Goal: Transaction & Acquisition: Purchase product/service

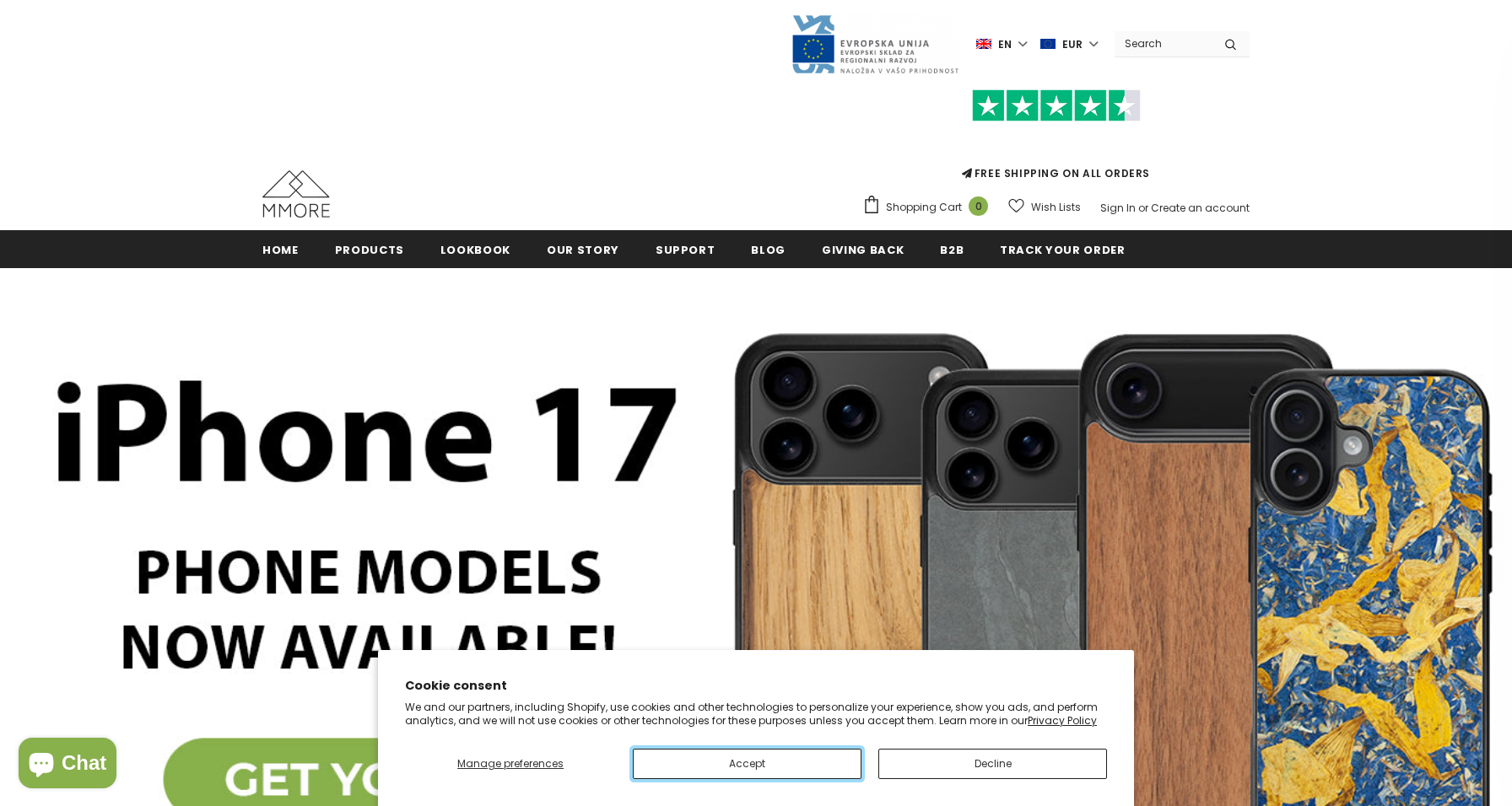
click at [805, 772] on button "Accept" at bounding box center [747, 765] width 229 height 31
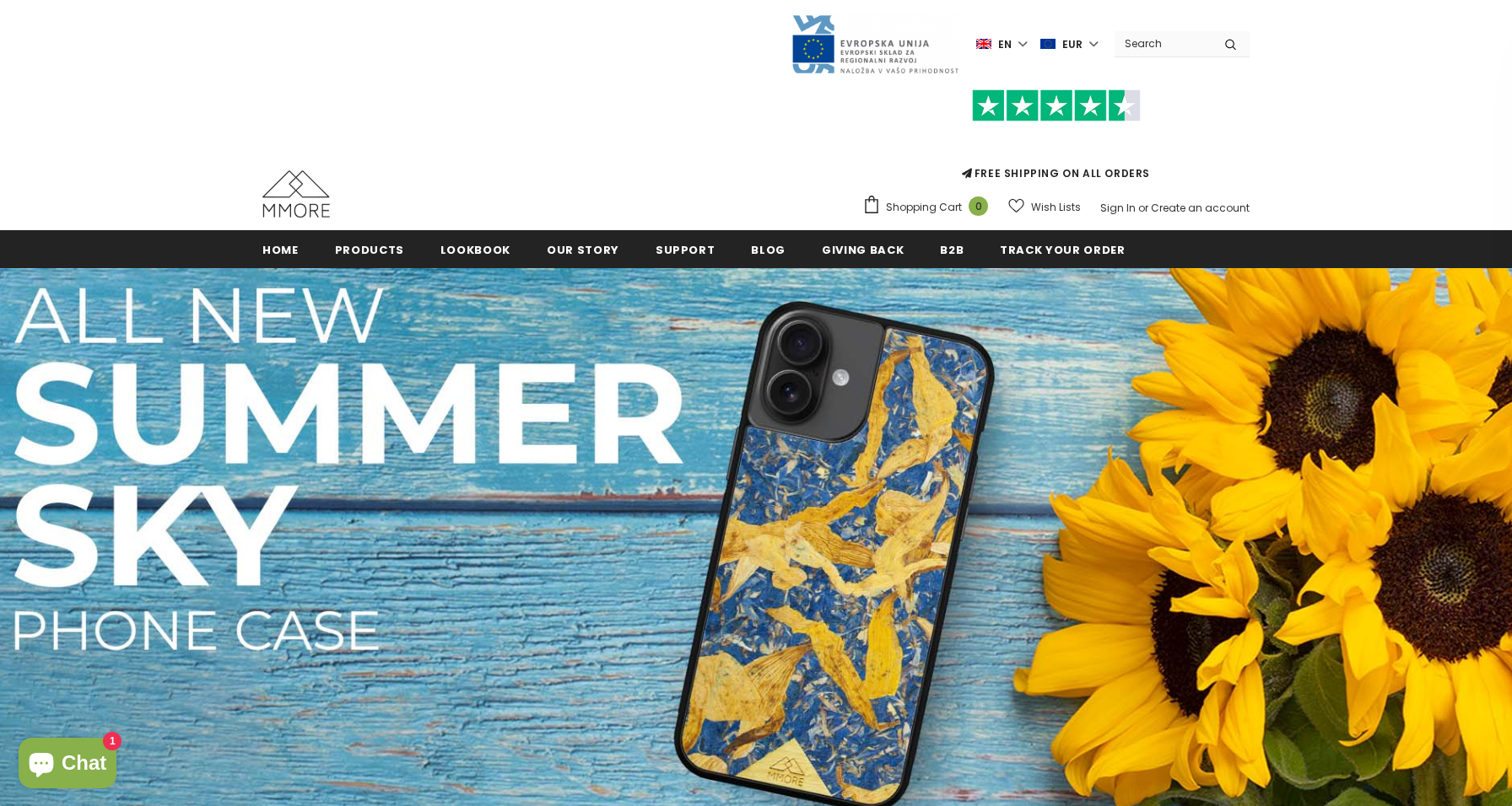
click at [1021, 43] on label "en" at bounding box center [1003, 44] width 55 height 25
click at [992, 98] on span "de" at bounding box center [987, 103] width 12 height 13
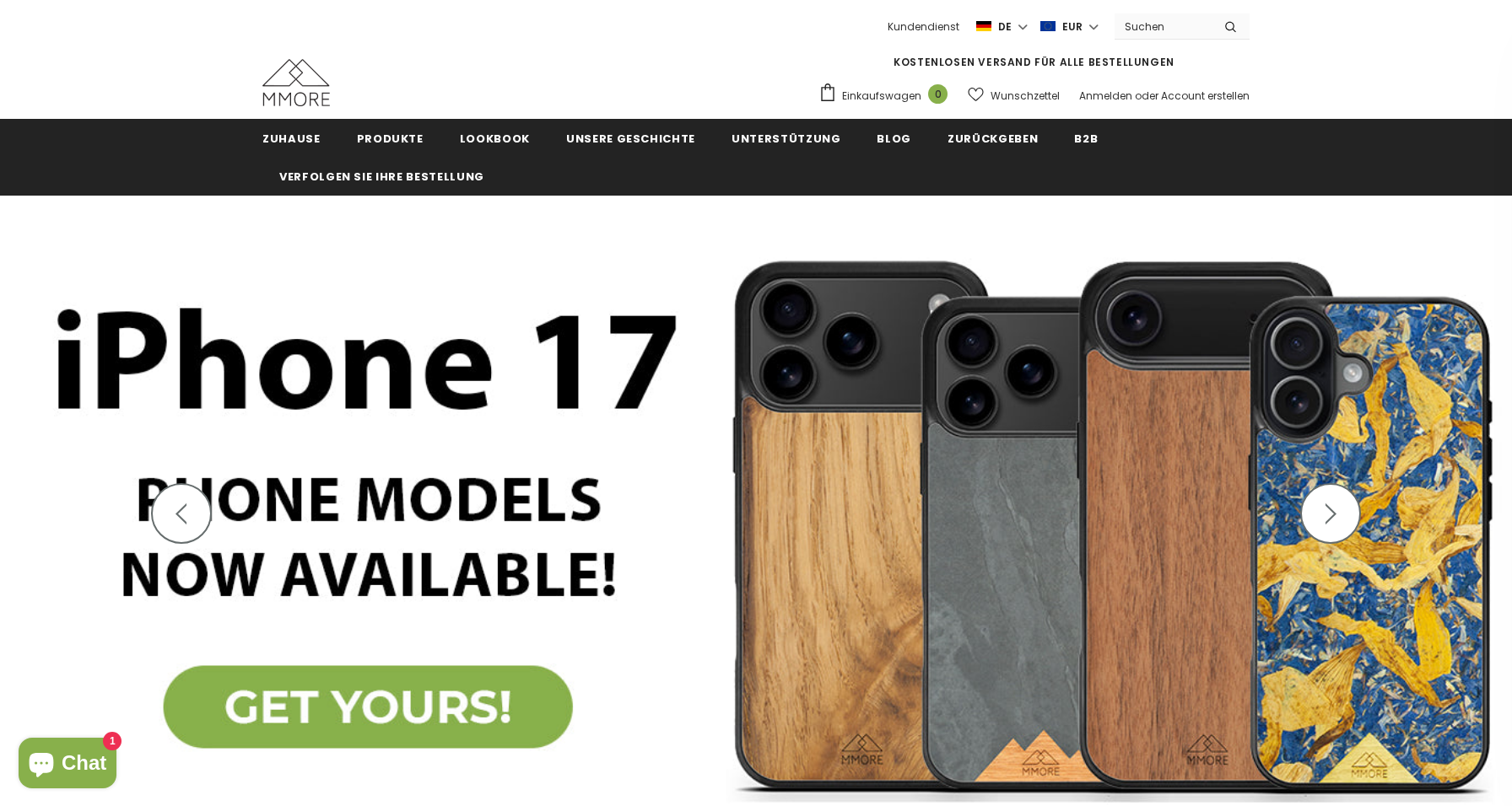
click at [243, 491] on img at bounding box center [756, 527] width 1512 height 662
click at [326, 675] on img at bounding box center [756, 527] width 1512 height 662
click at [327, 709] on img at bounding box center [756, 527] width 1512 height 662
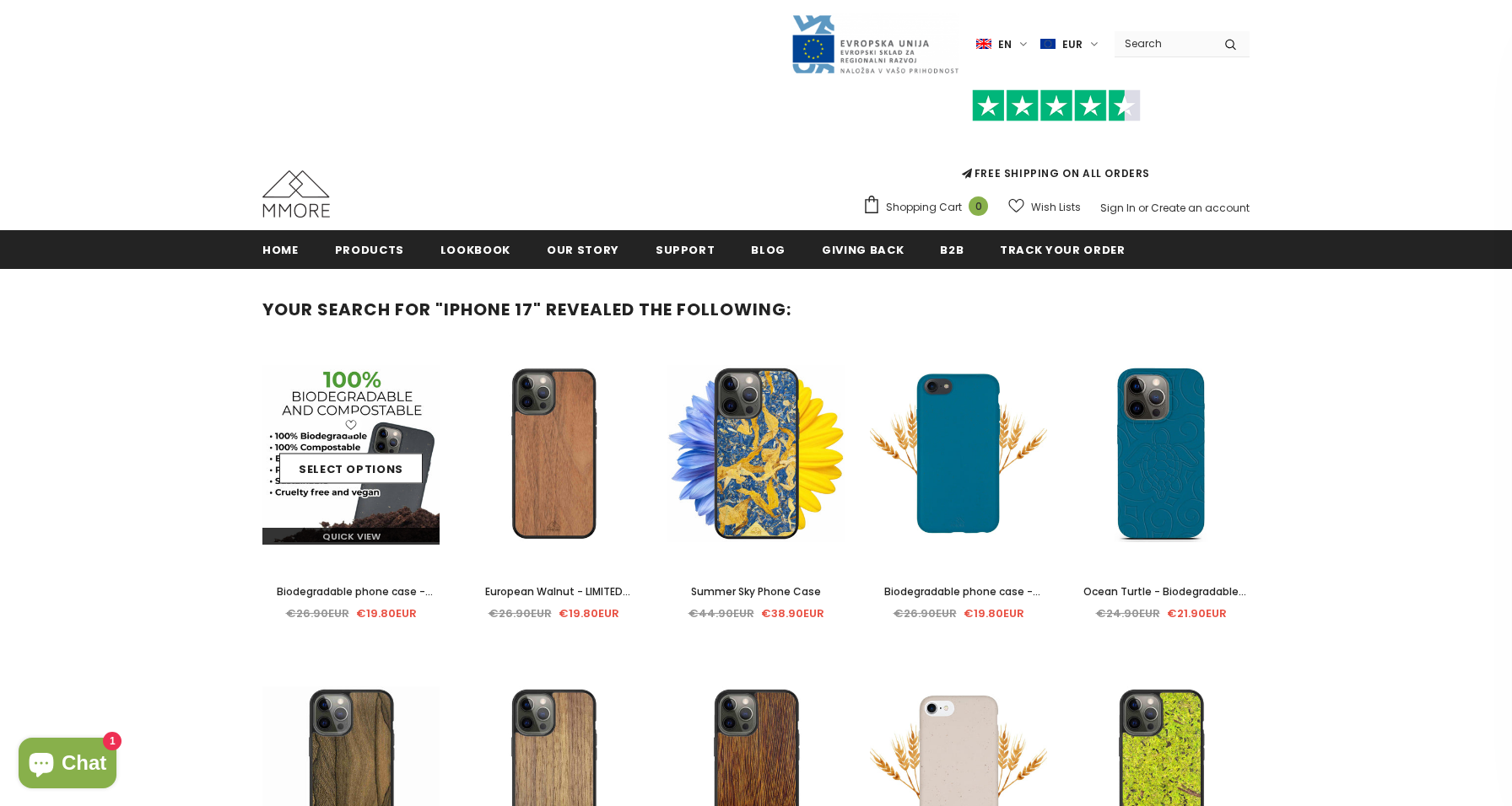
click at [358, 515] on img at bounding box center [351, 453] width 177 height 182
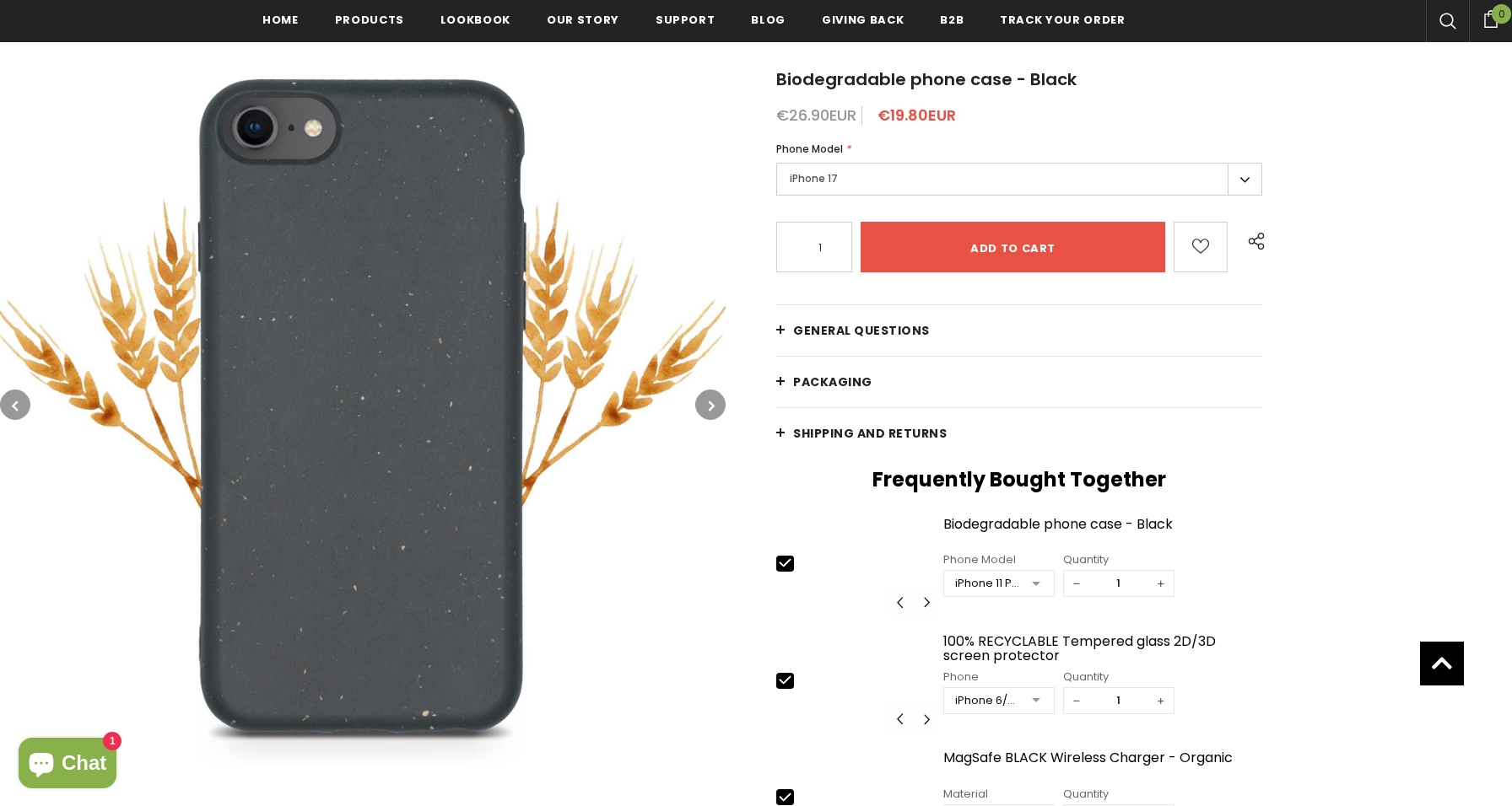
scroll to position [35, 0]
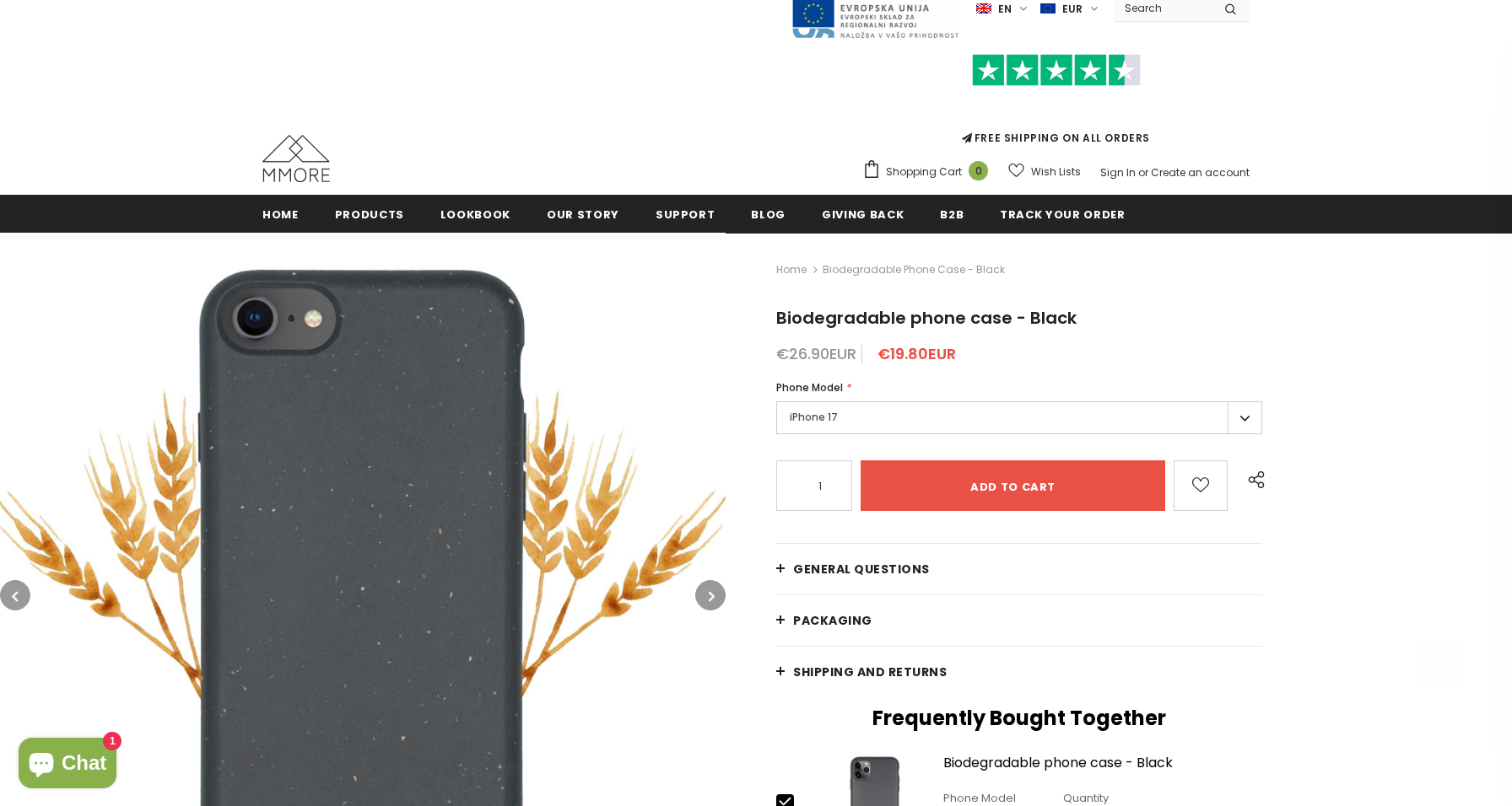
click at [863, 407] on label "iPhone 17" at bounding box center [1019, 417] width 486 height 32
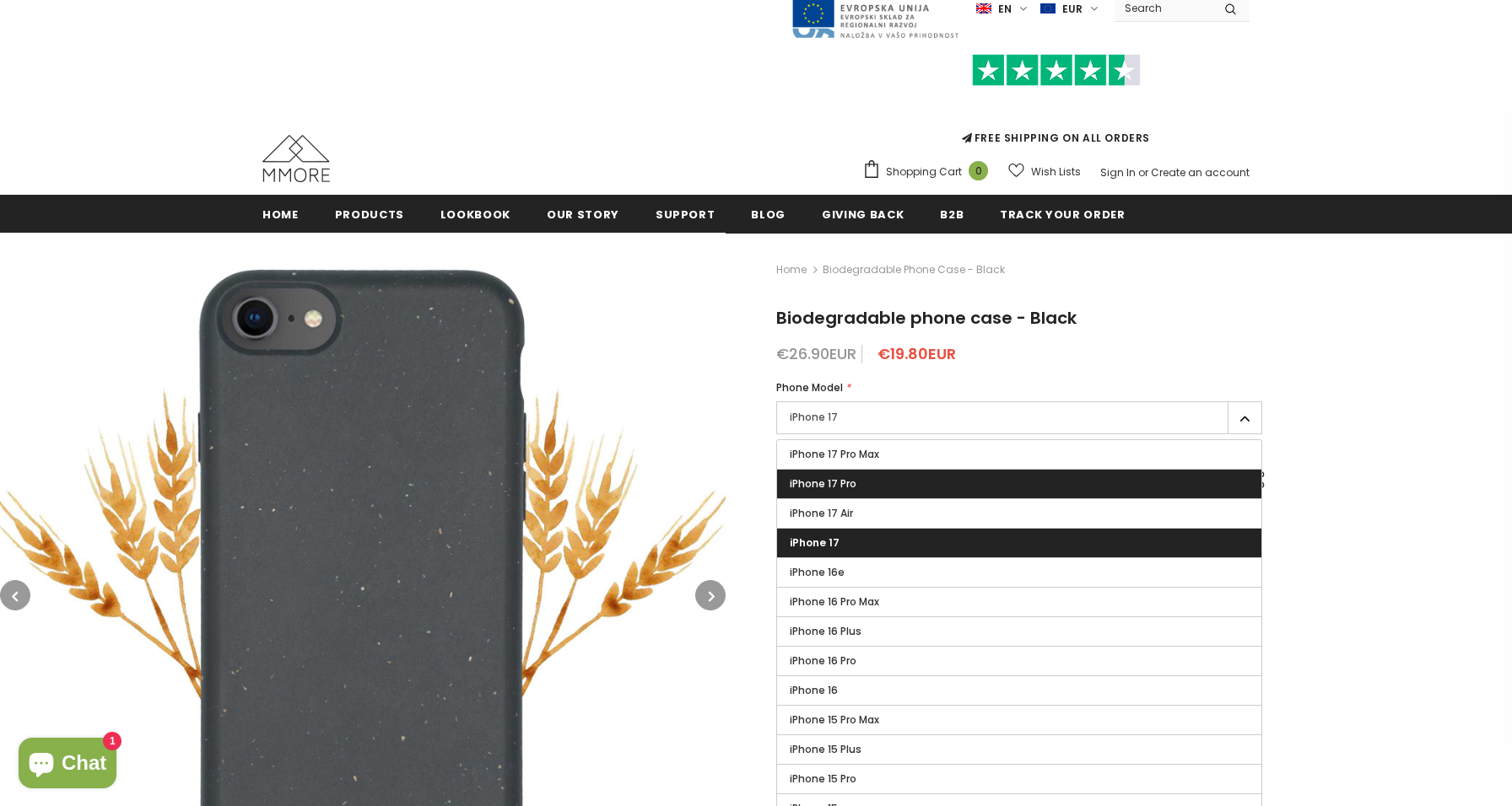
click at [860, 491] on label "iPhone 17 Pro" at bounding box center [1019, 484] width 484 height 29
click at [0, 0] on input "iPhone 17 Pro" at bounding box center [0, 0] width 0 height 0
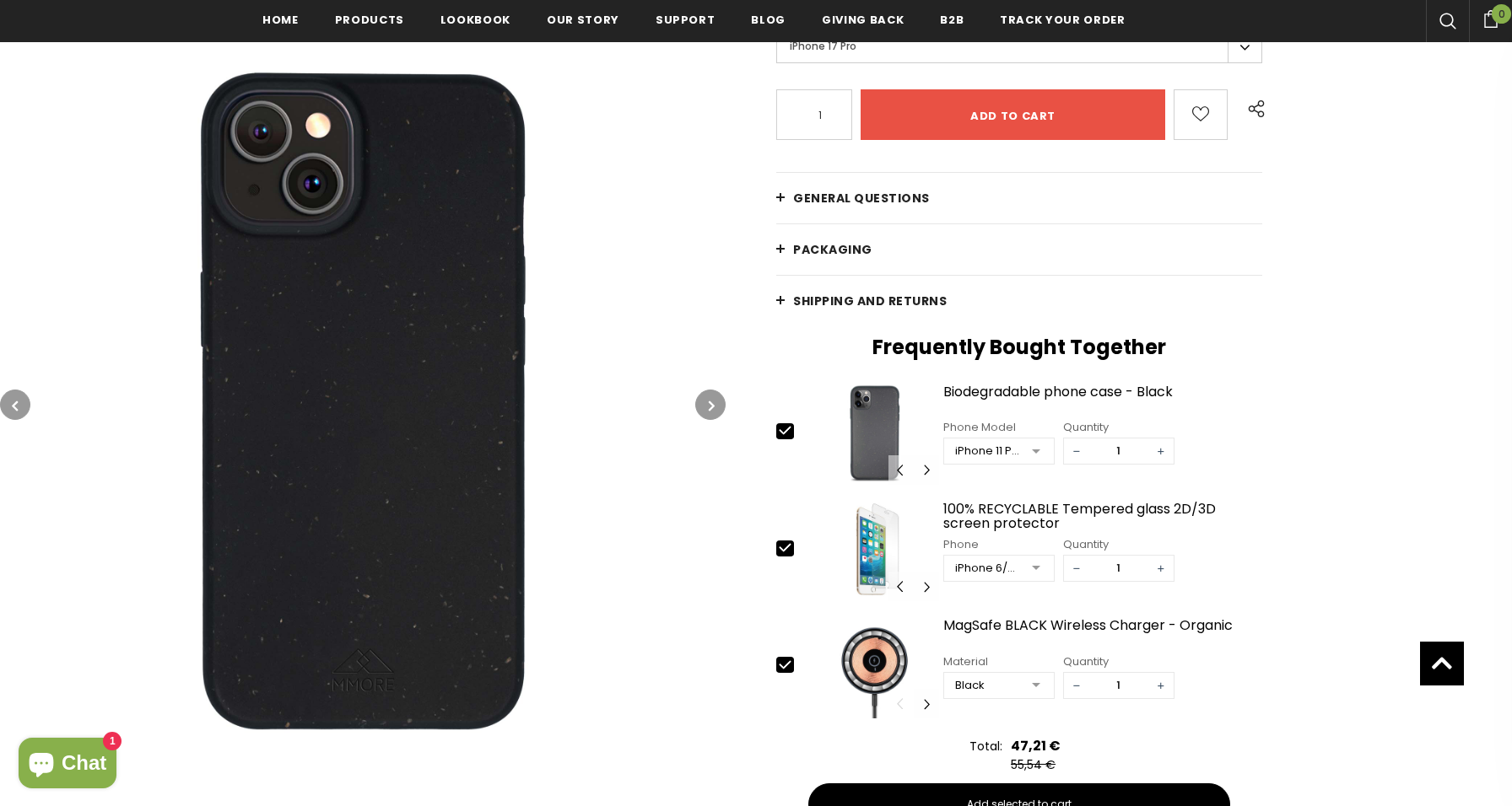
scroll to position [433, 0]
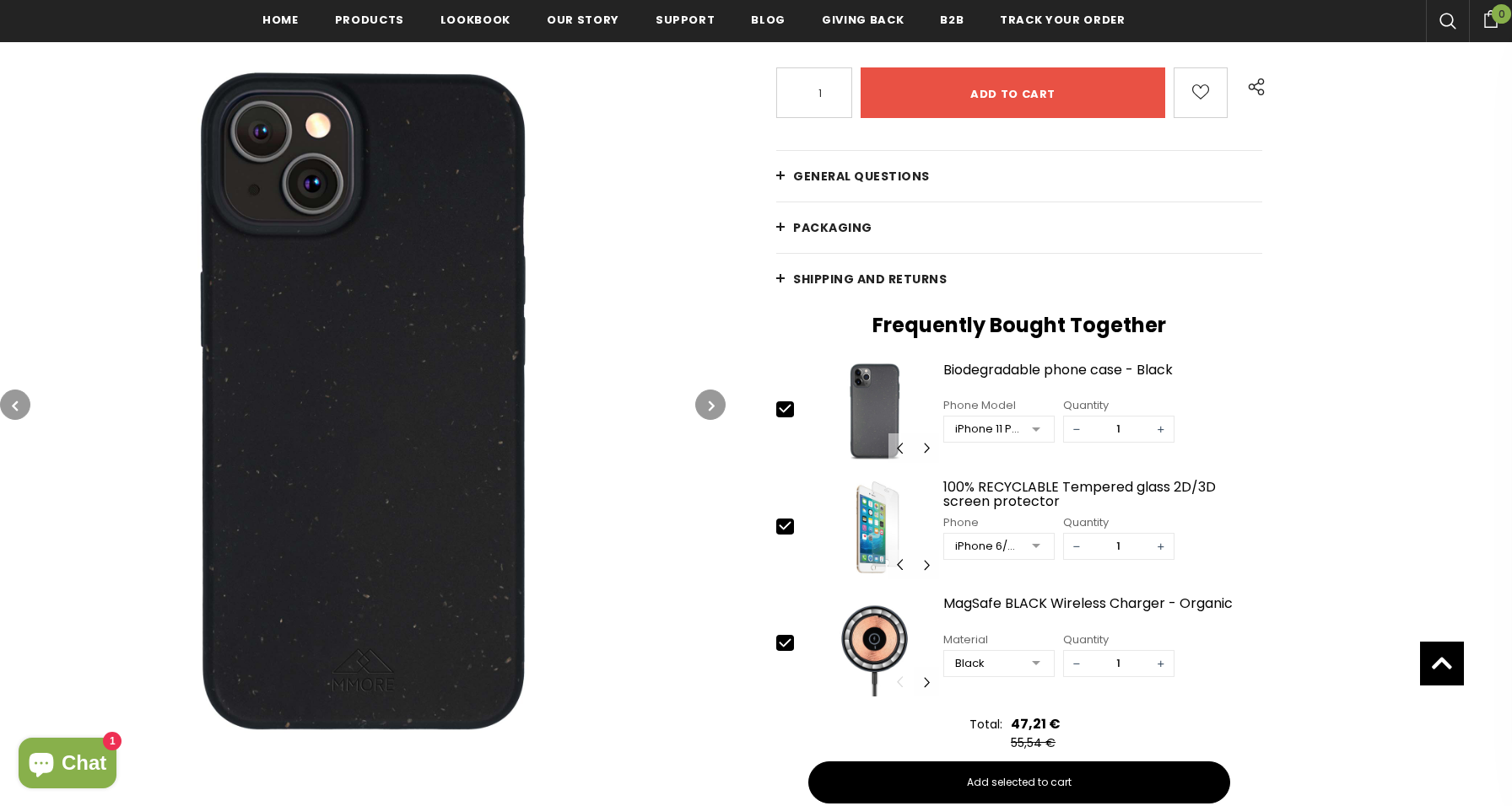
click at [844, 165] on link "General Questions" at bounding box center [1019, 176] width 486 height 50
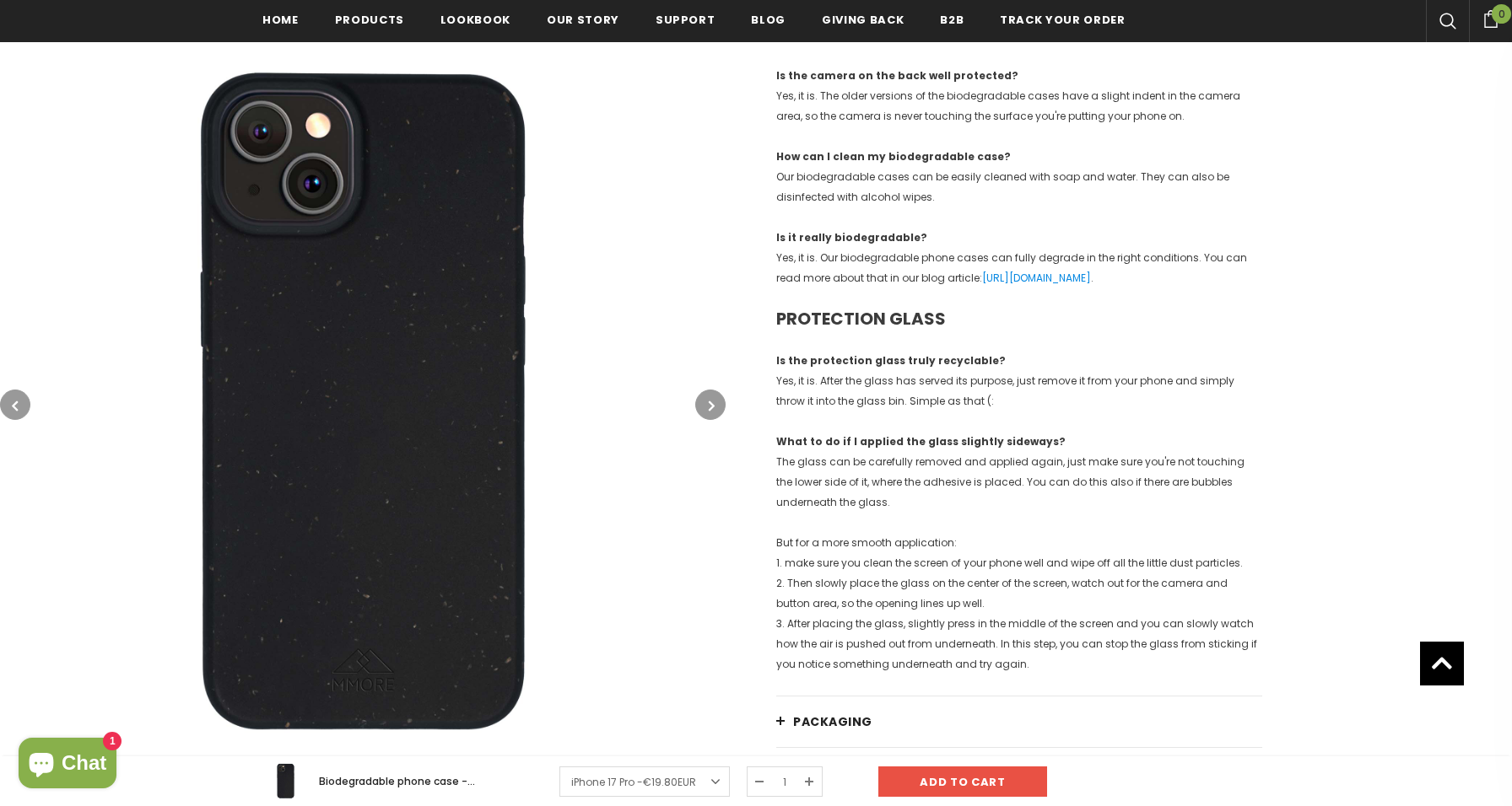
scroll to position [1955, 0]
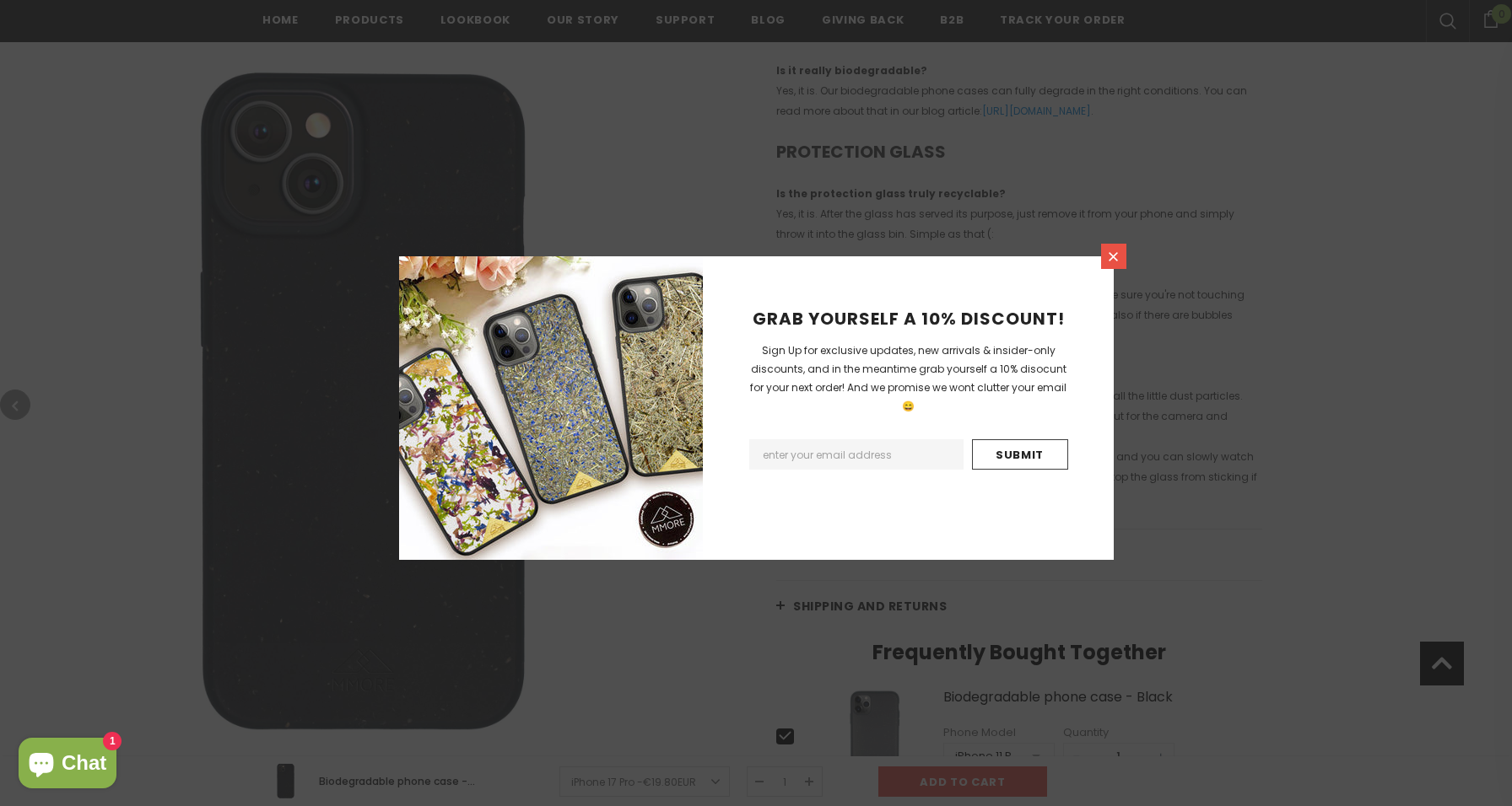
click at [1106, 263] on icon at bounding box center [1113, 257] width 14 height 14
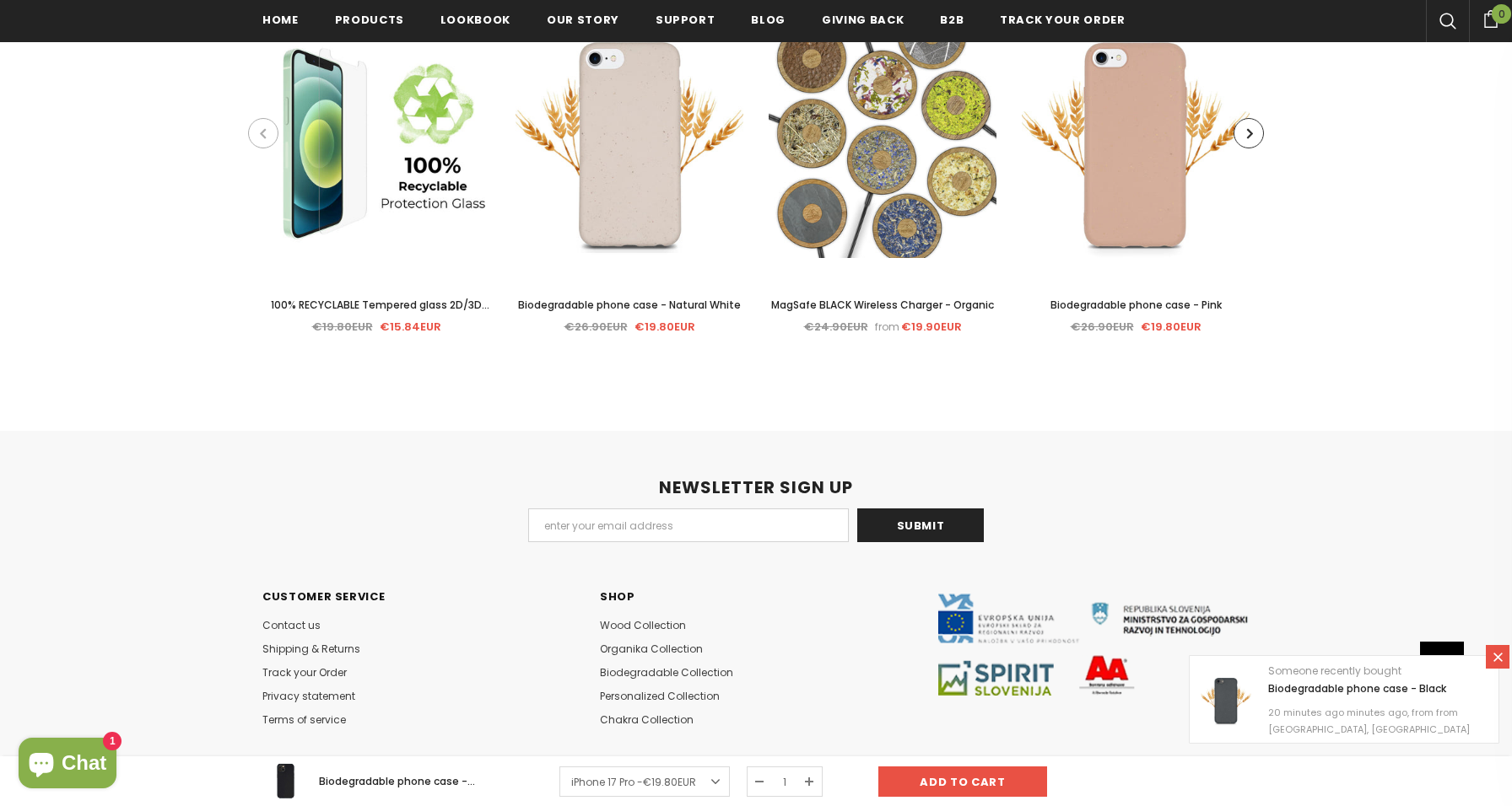
scroll to position [5295, 0]
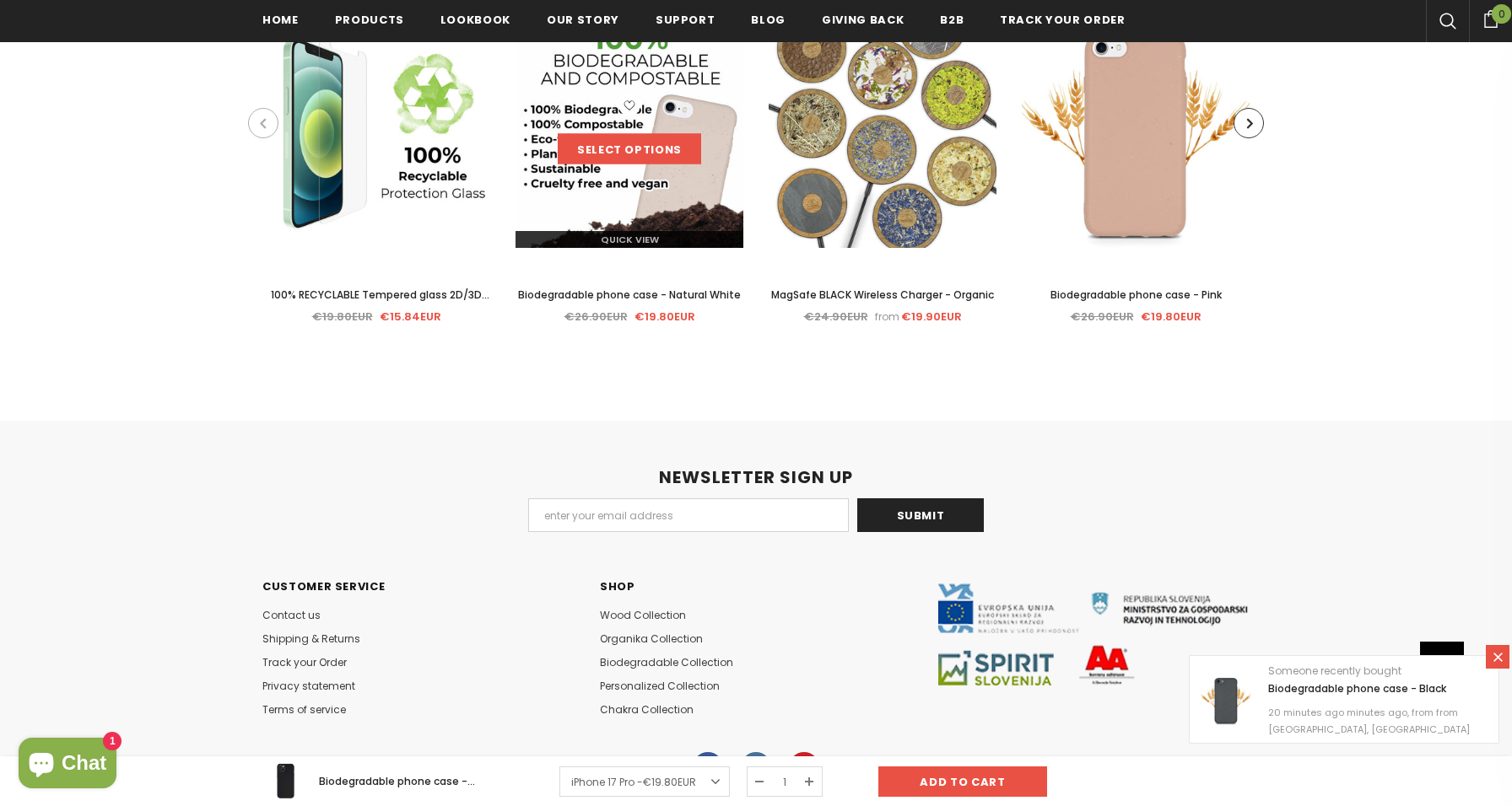
click at [625, 138] on link "Select options" at bounding box center [628, 150] width 143 height 31
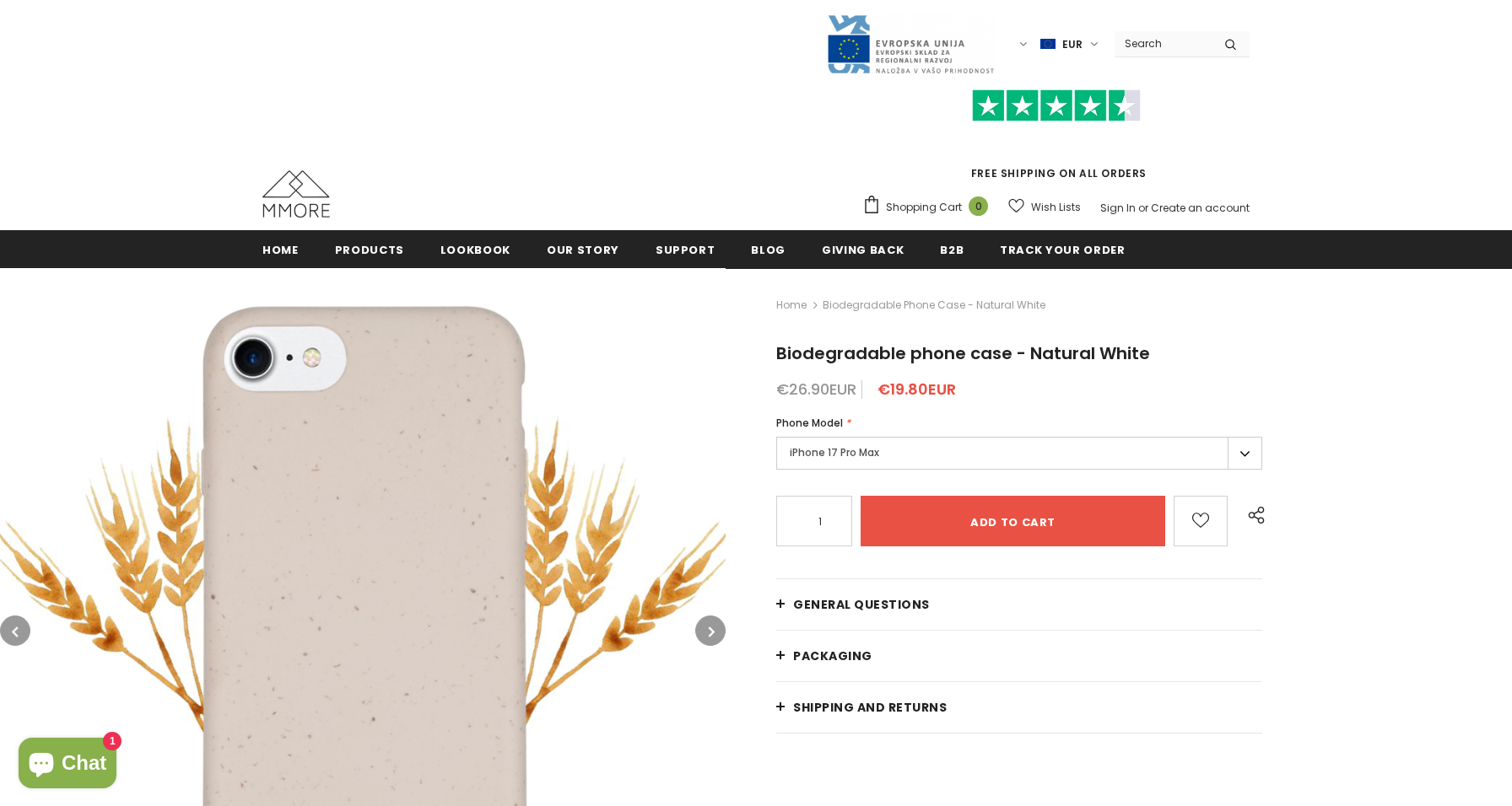
click at [813, 448] on label "iPhone 17 Pro Max" at bounding box center [1019, 453] width 486 height 32
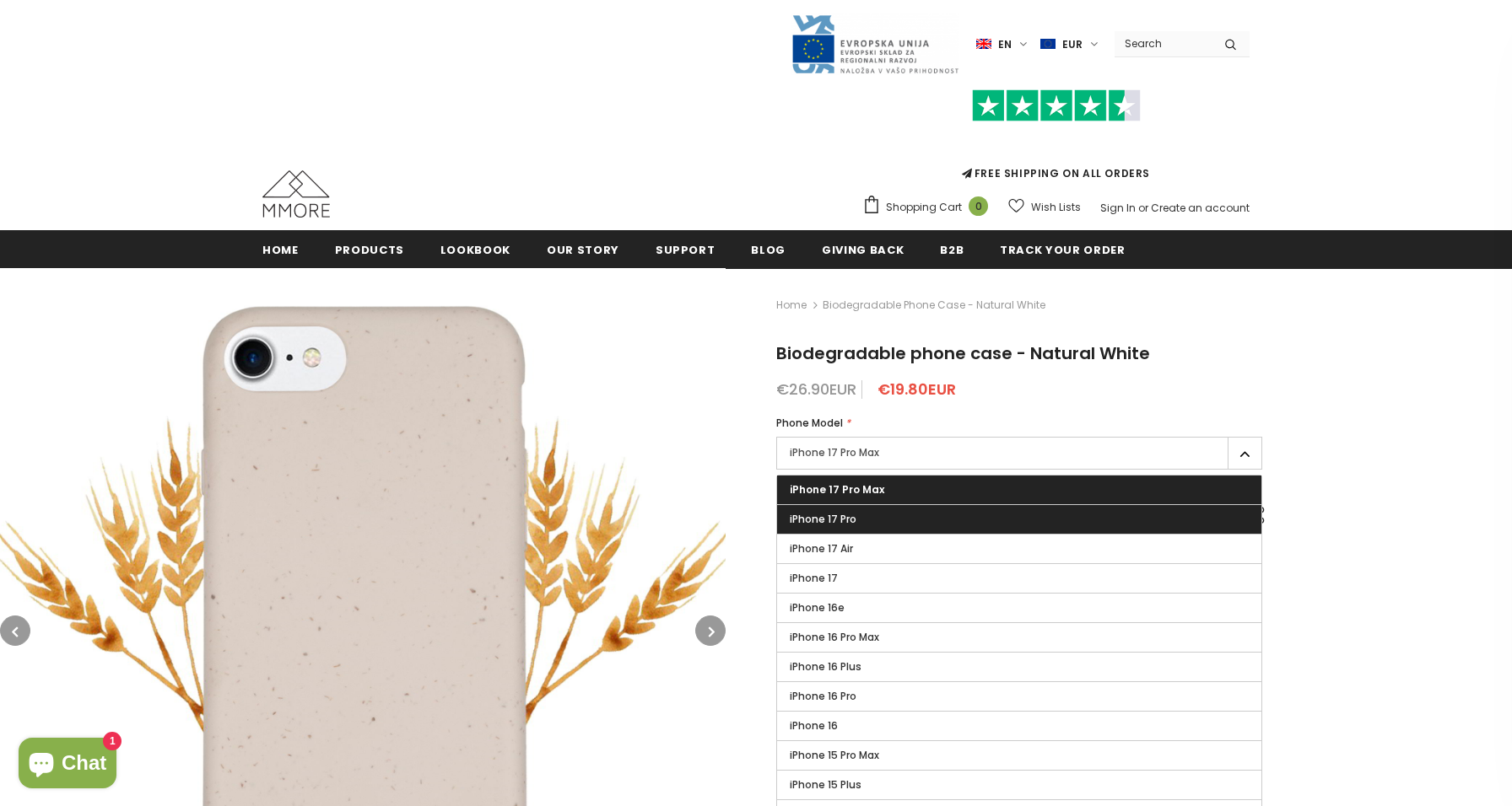
click at [827, 524] on span "iPhone 17 Pro" at bounding box center [823, 519] width 67 height 14
click at [0, 0] on input "iPhone 17 Pro" at bounding box center [0, 0] width 0 height 0
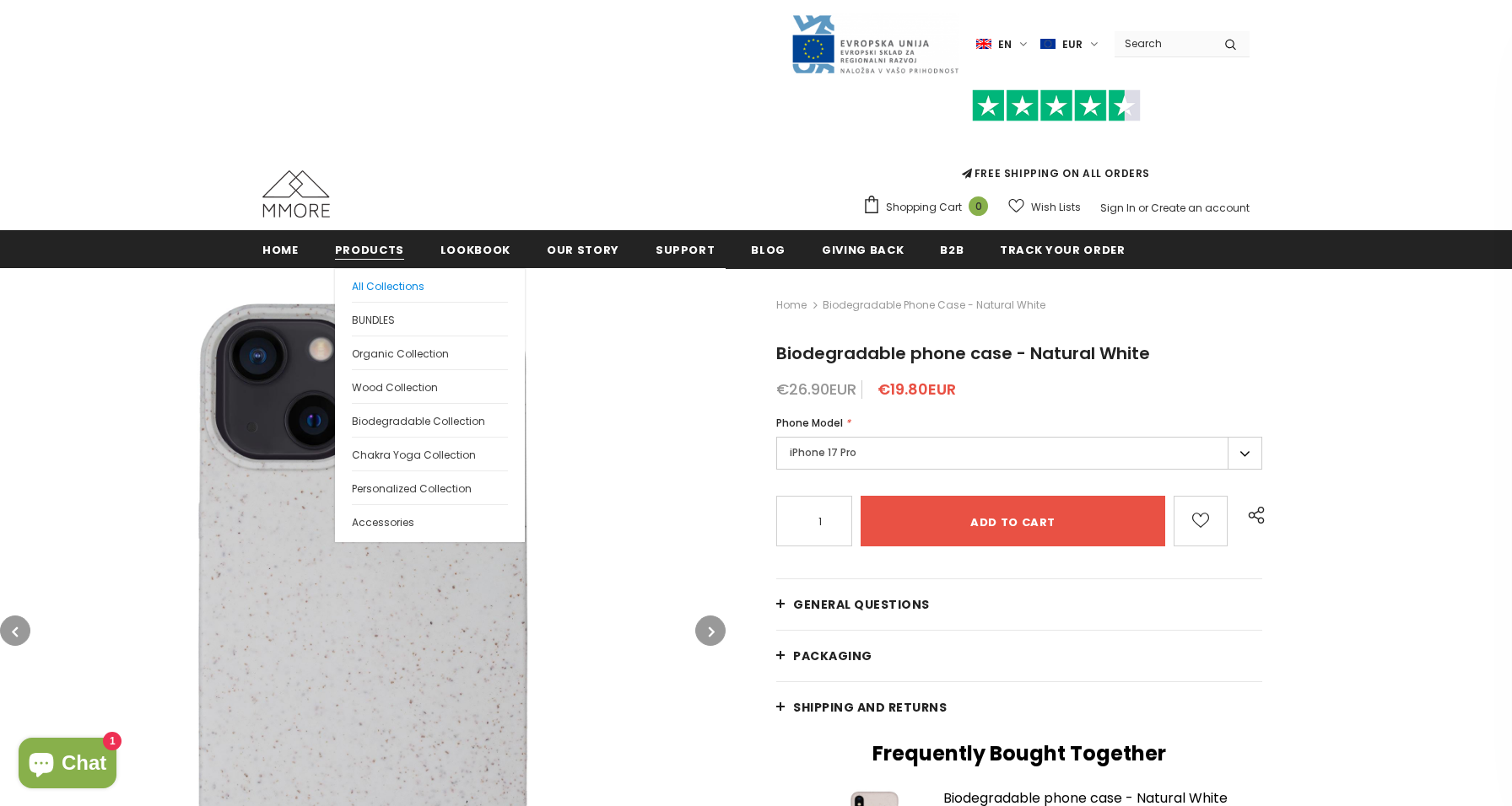
click at [373, 284] on span "All Collections" at bounding box center [388, 287] width 72 height 14
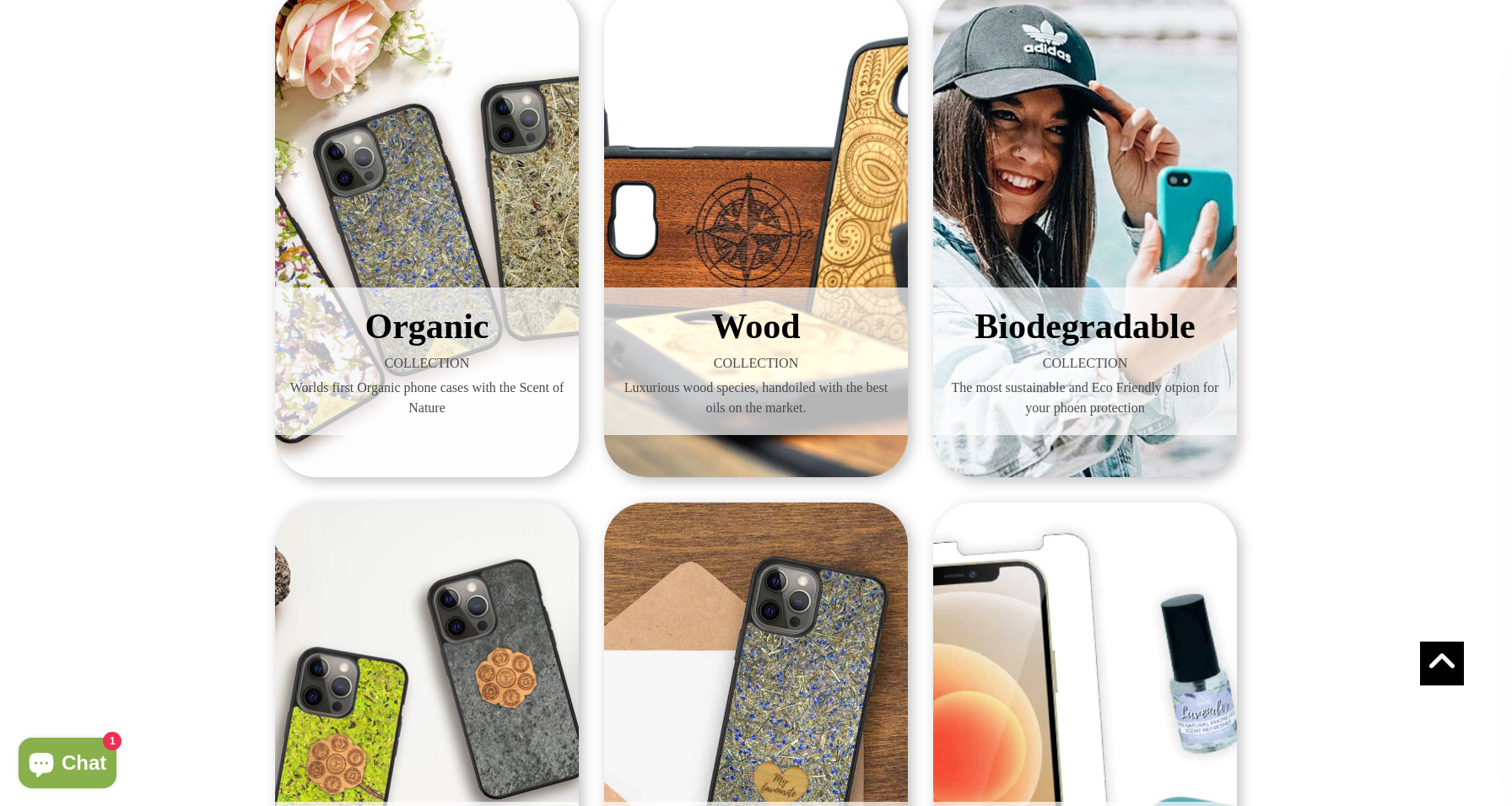
scroll to position [206, 0]
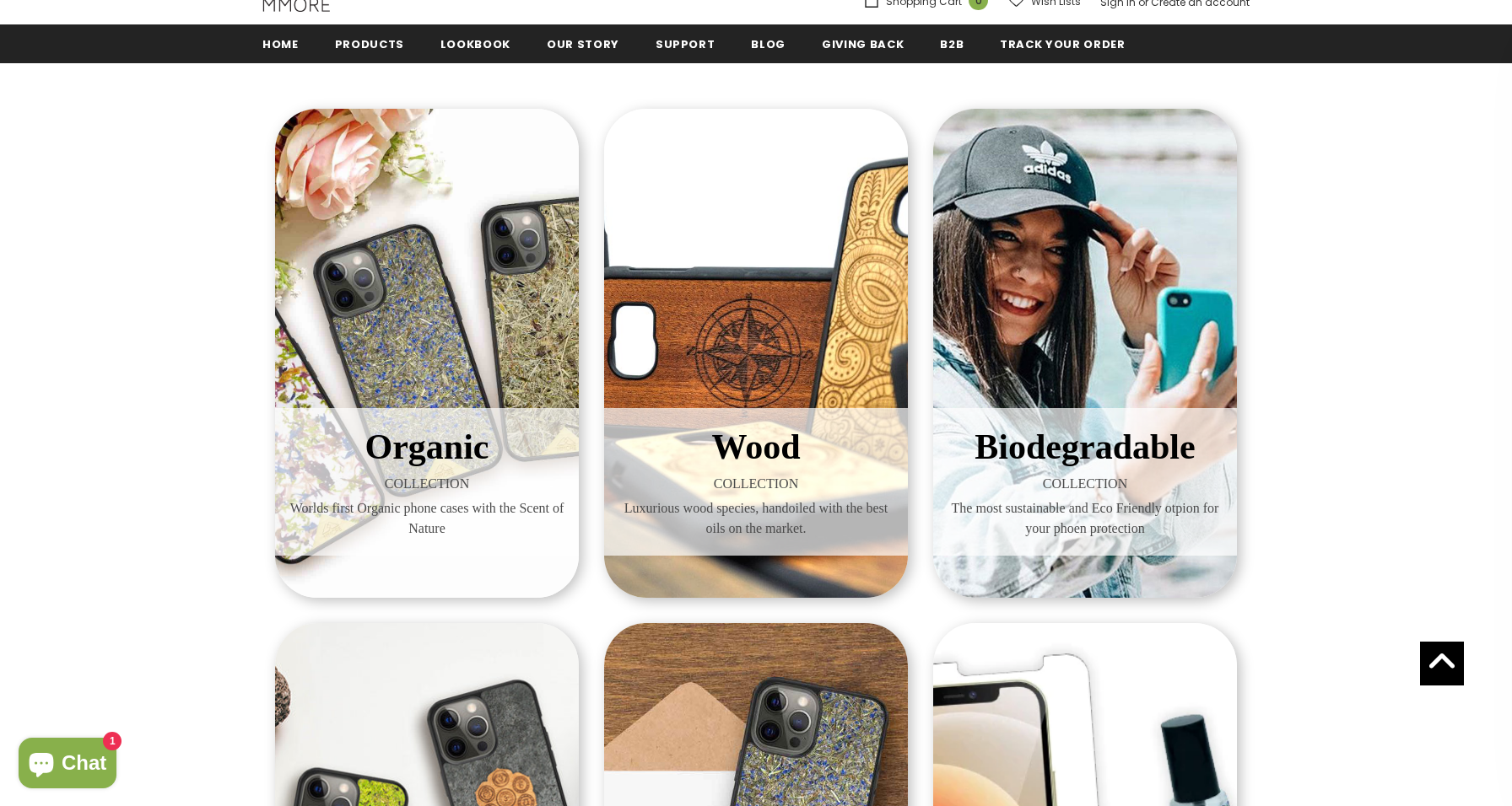
click at [451, 425] on h3 "Organic" at bounding box center [426, 447] width 279 height 53
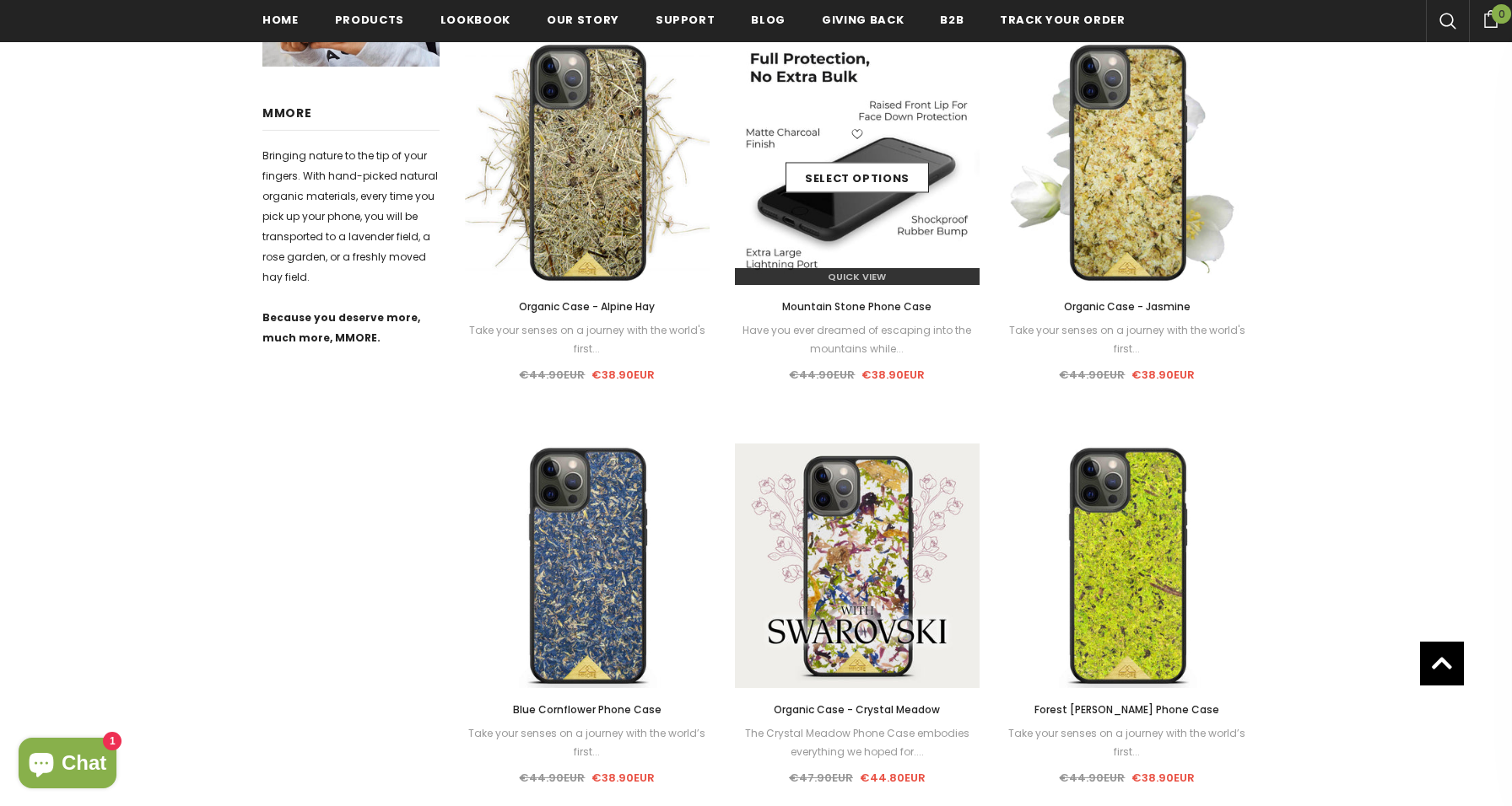
scroll to position [806, 0]
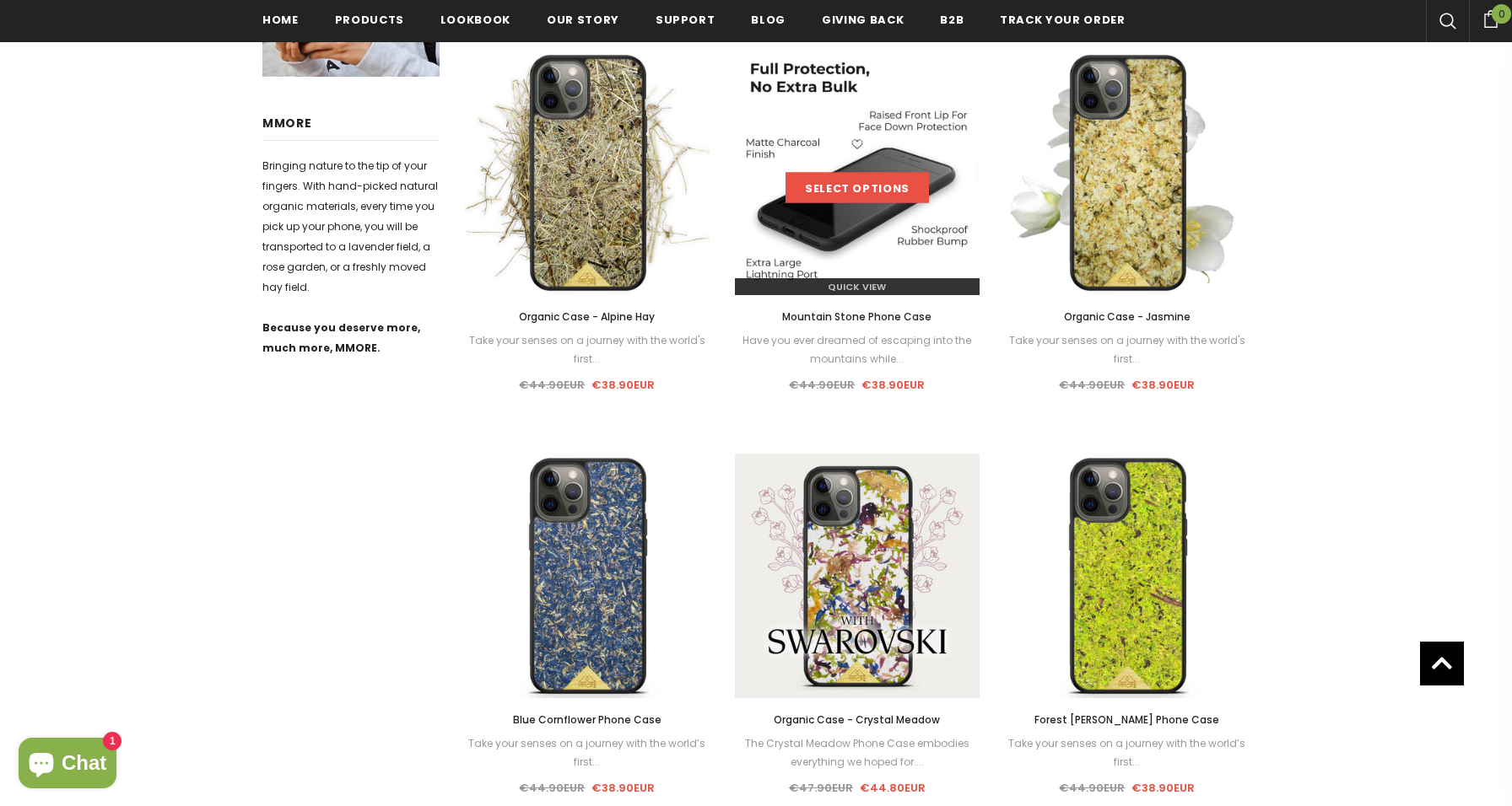
click at [835, 197] on link "Select options" at bounding box center [857, 188] width 143 height 31
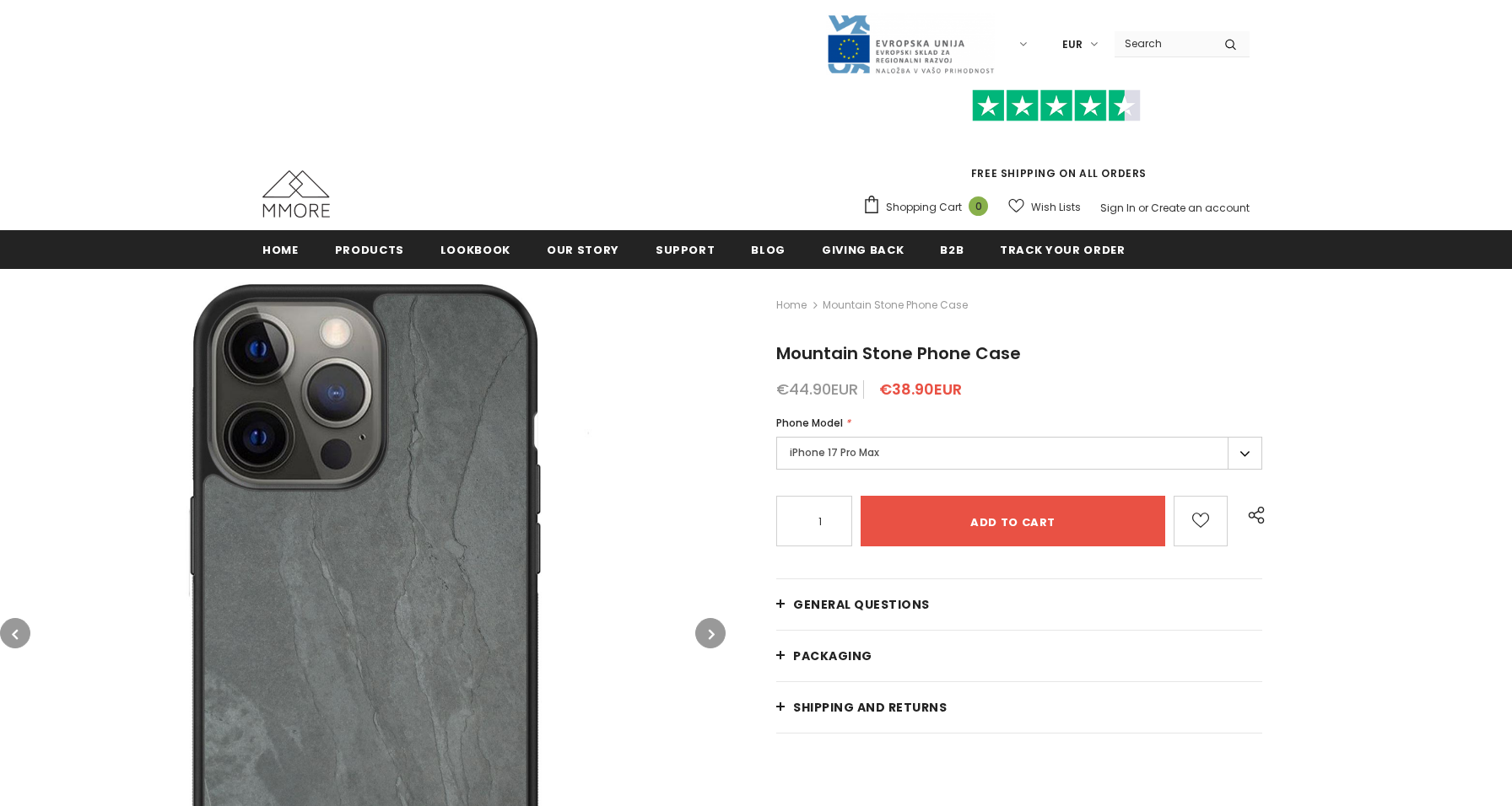
click at [879, 427] on div "Phone Model *" at bounding box center [1019, 423] width 486 height 17
click at [875, 453] on label "iPhone 17 Pro Max" at bounding box center [1019, 453] width 486 height 32
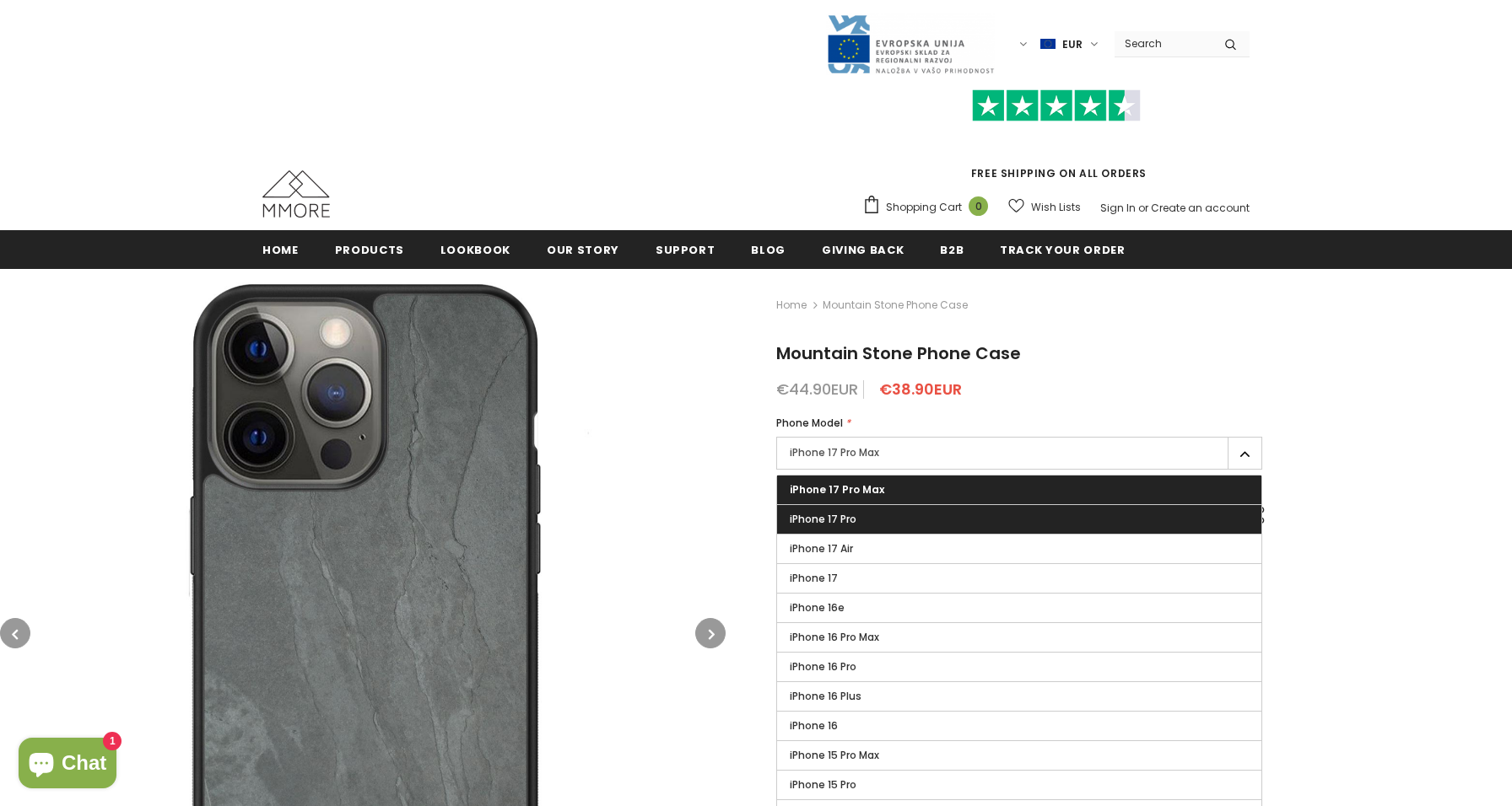
click at [855, 522] on span "iPhone 17 Pro" at bounding box center [823, 519] width 67 height 14
click at [0, 0] on input "iPhone 17 Pro" at bounding box center [0, 0] width 0 height 0
